Goal: Task Accomplishment & Management: Complete application form

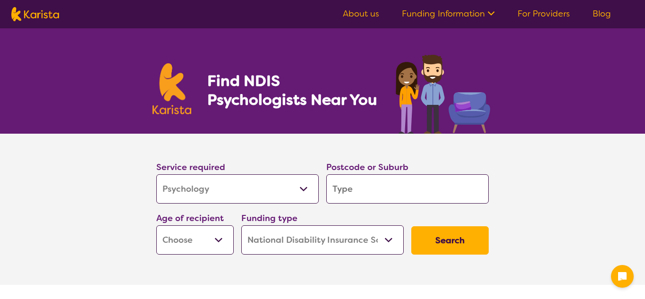
select select "Psychology"
select select "NDIS"
select select "Psychology"
select select "NDIS"
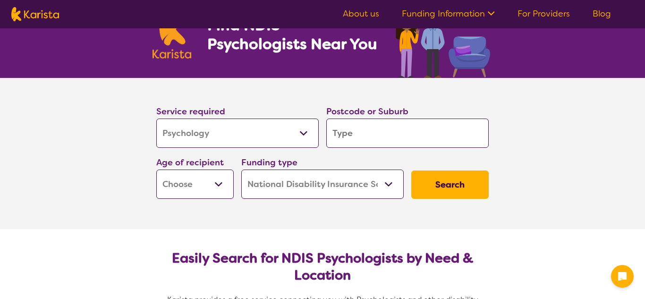
scroll to position [59, 0]
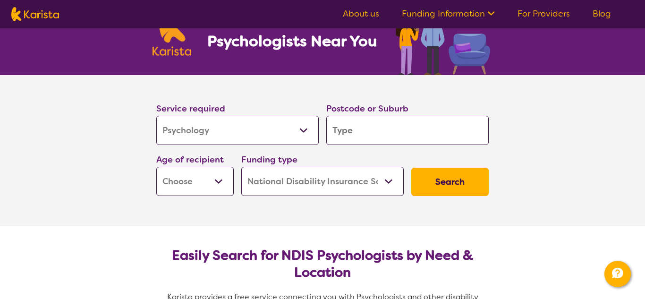
click at [383, 138] on input "search" at bounding box center [408, 130] width 163 height 29
type input "4"
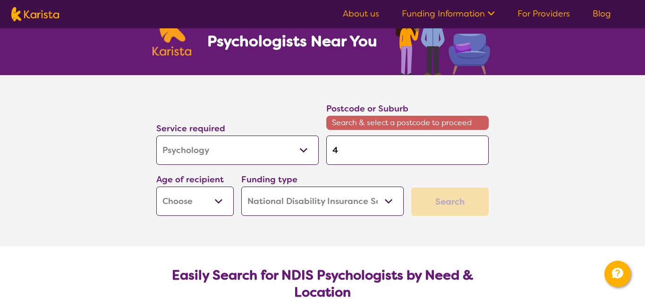
type input "45"
type input "451"
type input "4510"
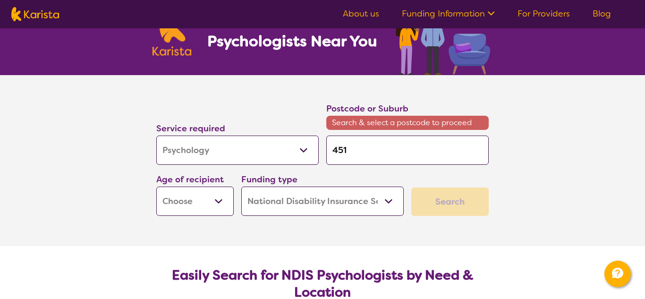
type input "4510"
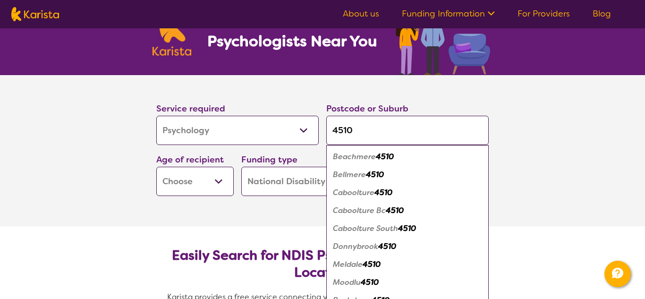
type input "4510"
click at [371, 197] on em "Caboolture" at bounding box center [354, 193] width 42 height 10
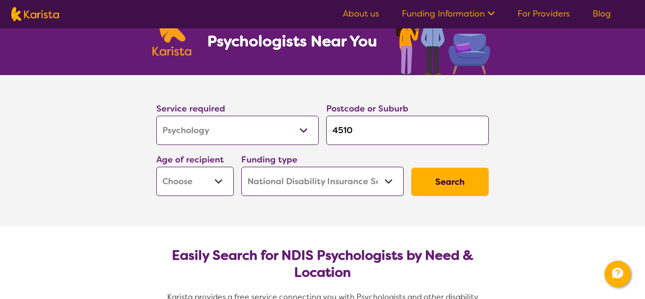
click at [212, 186] on select "Early Childhood - 0 to 9 Child - 10 to 11 Adolescent - 12 to 17 Adult - 18 to 6…" at bounding box center [194, 181] width 77 height 29
select select "EC"
click at [156, 167] on select "Early Childhood - 0 to 9 Child - 10 to 11 Adolescent - 12 to 17 Adult - 18 to 6…" at bounding box center [194, 181] width 77 height 29
select select "EC"
click at [306, 184] on select "Home Care Package (HCP) National Disability Insurance Scheme (NDIS) I don't know" at bounding box center [322, 181] width 163 height 29
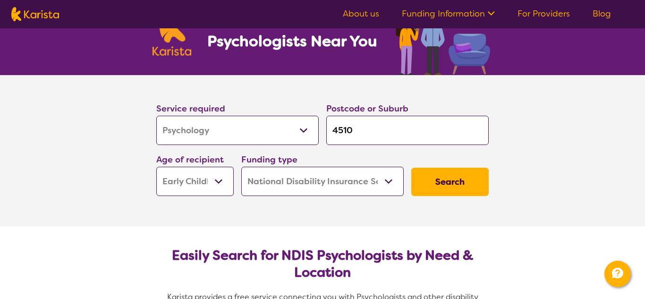
select select "i-don-t-know"
click at [241, 167] on select "Home Care Package (HCP) National Disability Insurance Scheme (NDIS) I don't know" at bounding box center [322, 181] width 163 height 29
select select "i-don-t-know"
click at [474, 183] on button "Search" at bounding box center [450, 182] width 77 height 28
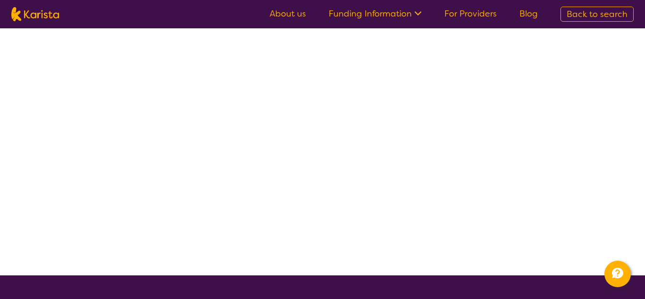
select select "Psychology"
select select "EC"
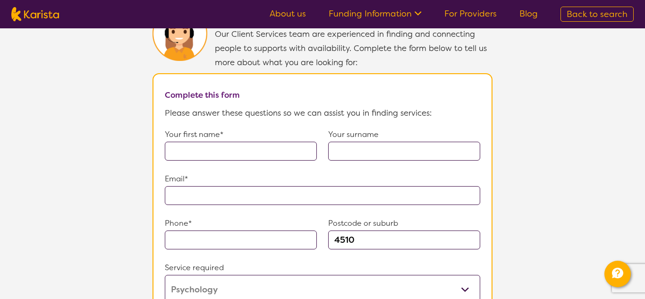
scroll to position [656, 0]
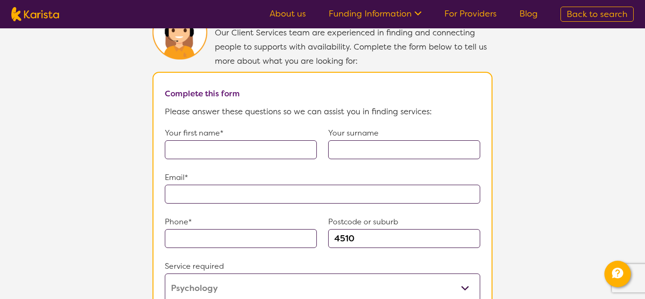
click at [220, 140] on input "text" at bounding box center [241, 149] width 152 height 19
type input "Rachel"
type input "Harvey"
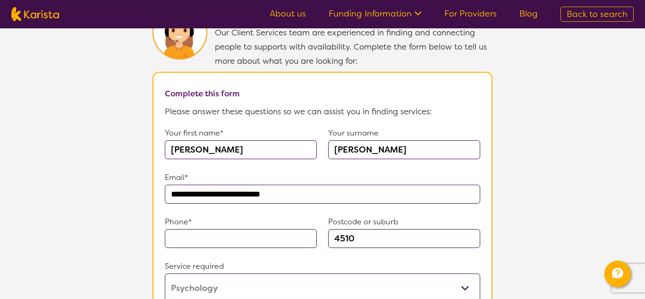
type input "**********"
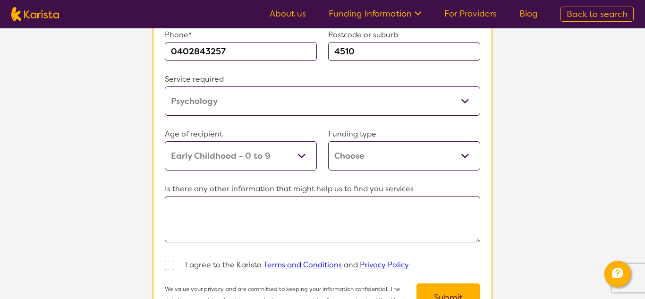
scroll to position [843, 0]
type input "0402843257"
click at [404, 156] on select "Home Care Package (HCP) Home Care Package - Level 1 Home Care Package - Level 2…" at bounding box center [404, 155] width 152 height 29
select select "i-don-t-know"
click at [328, 141] on select "Home Care Package (HCP) Home Care Package - Level 1 Home Care Package - Level 2…" at bounding box center [404, 155] width 152 height 29
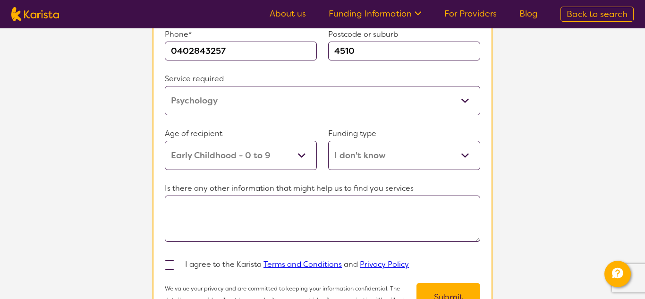
click at [308, 213] on textarea at bounding box center [323, 219] width 316 height 46
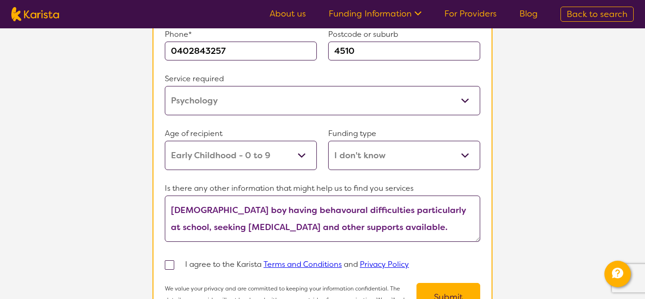
click at [284, 209] on textarea "5 year old boy having behavoural difficulties particularly at school, seeking p…" at bounding box center [323, 219] width 316 height 46
type textarea "5 year old boy having behavioural difficulties particularly at school, seeking …"
click at [168, 262] on span at bounding box center [169, 264] width 9 height 9
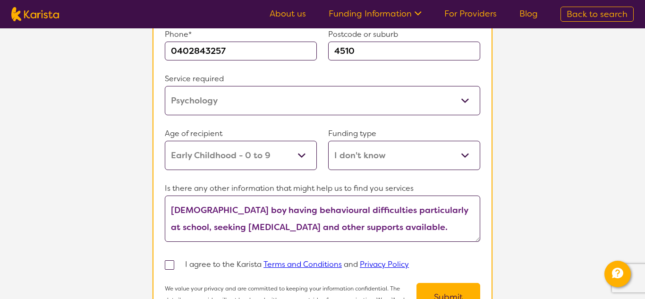
click at [179, 262] on input "checkbox" at bounding box center [182, 264] width 6 height 6
checkbox input "true"
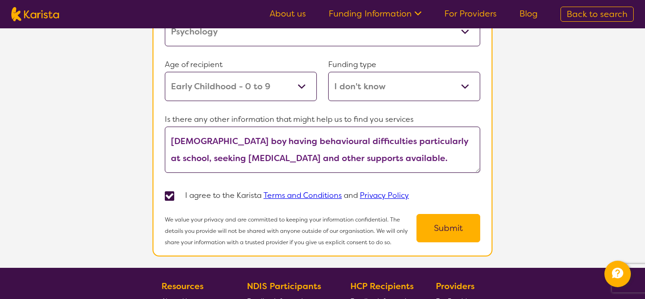
scroll to position [914, 0]
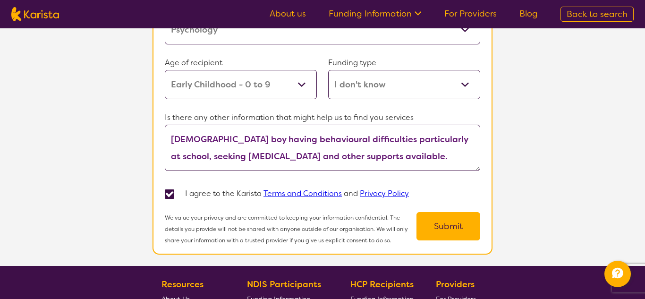
click at [445, 223] on button "Submit" at bounding box center [449, 226] width 64 height 28
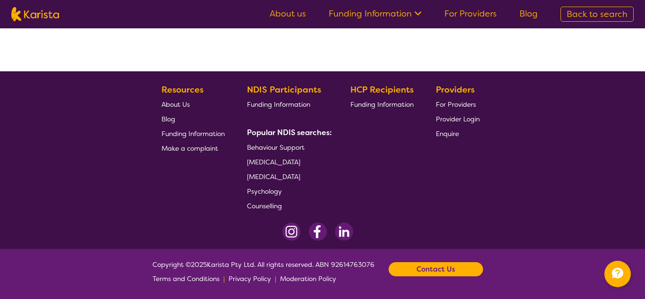
click at [285, 149] on span "Behaviour Support" at bounding box center [276, 147] width 58 height 9
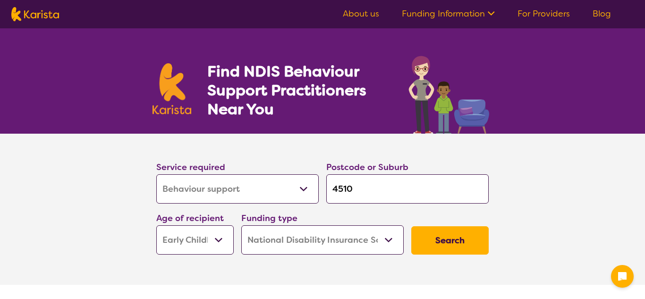
select select "Behaviour support"
select select "EC"
select select "NDIS"
select select "Behaviour support"
select select "EC"
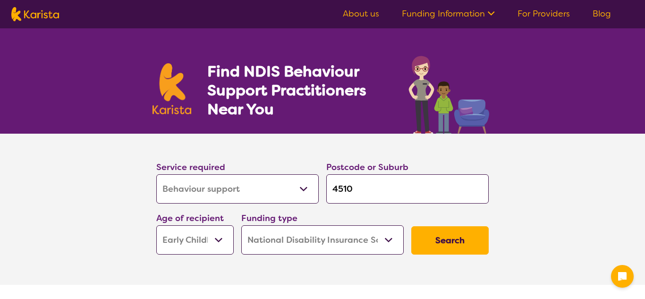
select select "NDIS"
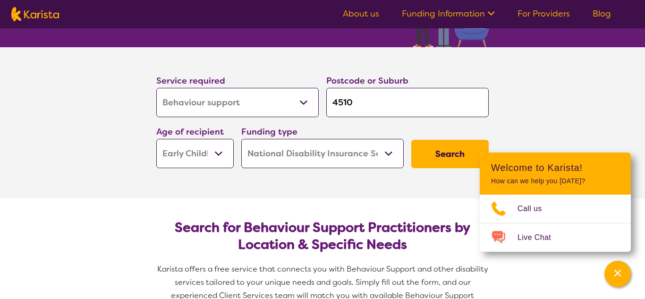
scroll to position [87, 0]
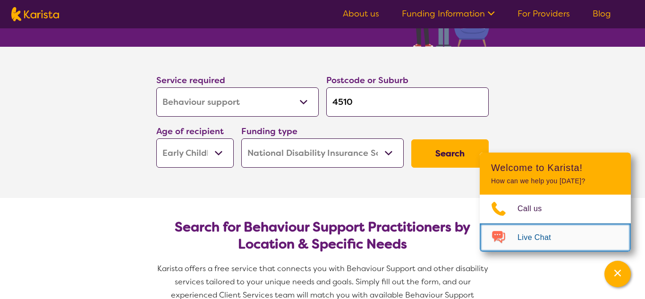
click at [507, 234] on img "Choose channel" at bounding box center [499, 237] width 38 height 15
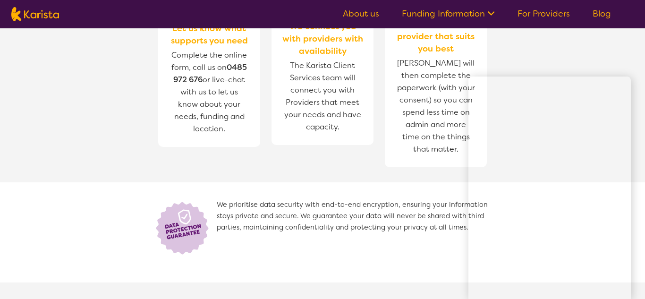
scroll to position [1150, 0]
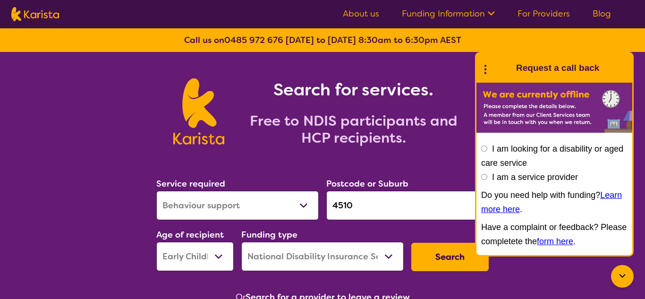
select select "Behaviour support"
select select "EC"
select select "NDIS"
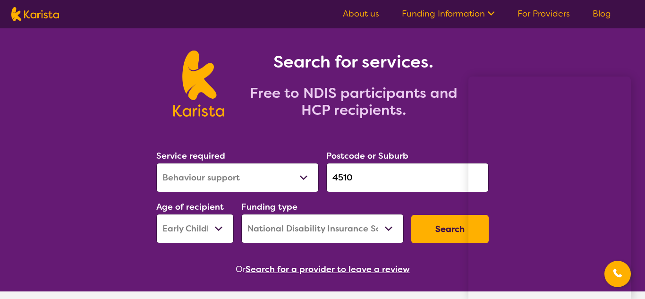
scroll to position [29, 0]
